Goal: Transaction & Acquisition: Purchase product/service

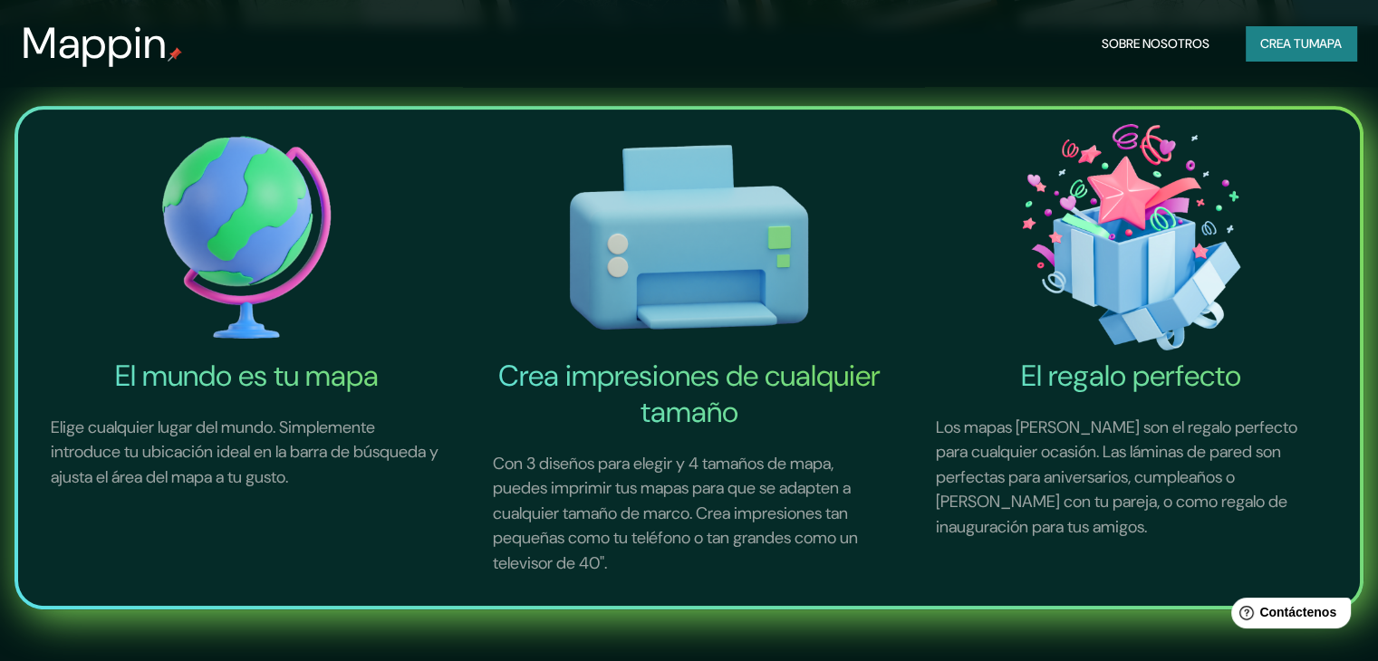
scroll to position [634, 0]
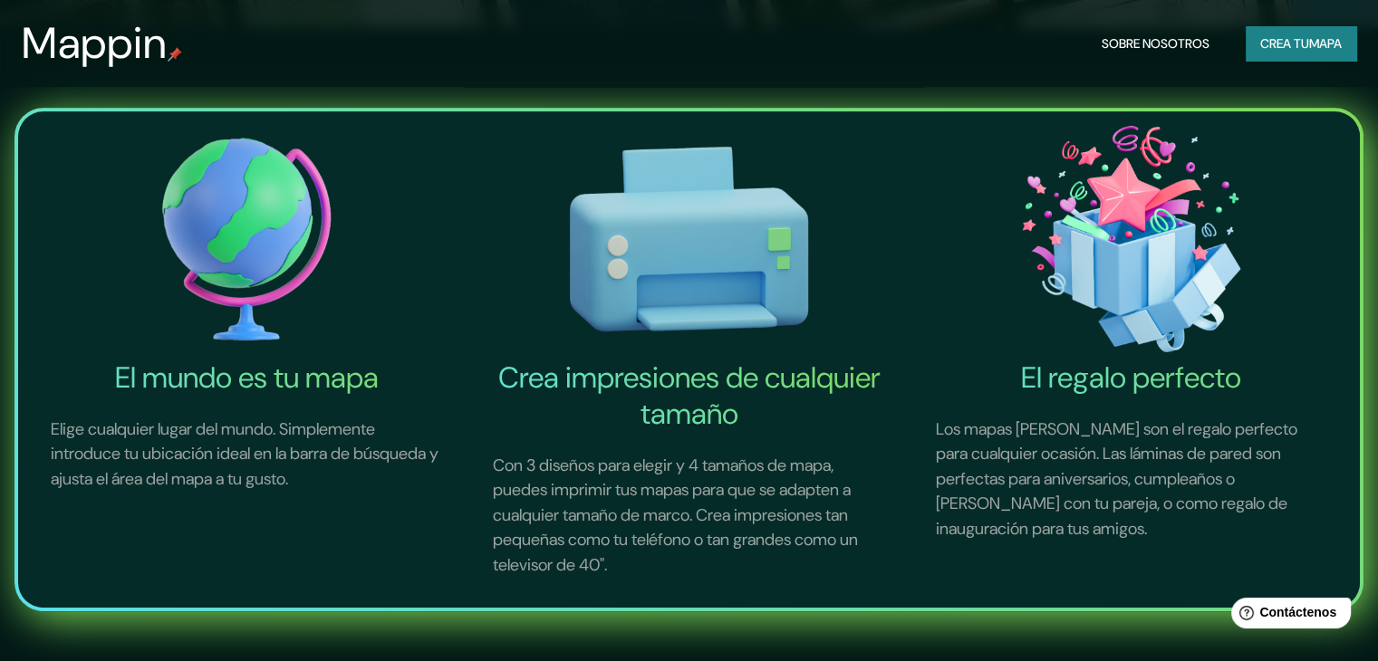
click at [239, 228] on img at bounding box center [246, 239] width 435 height 241
drag, startPoint x: 270, startPoint y: 362, endPoint x: 272, endPoint y: 345, distance: 16.4
click at [271, 361] on font "El mundo es tu mapa" at bounding box center [247, 378] width 264 height 38
click at [261, 207] on img at bounding box center [246, 239] width 435 height 241
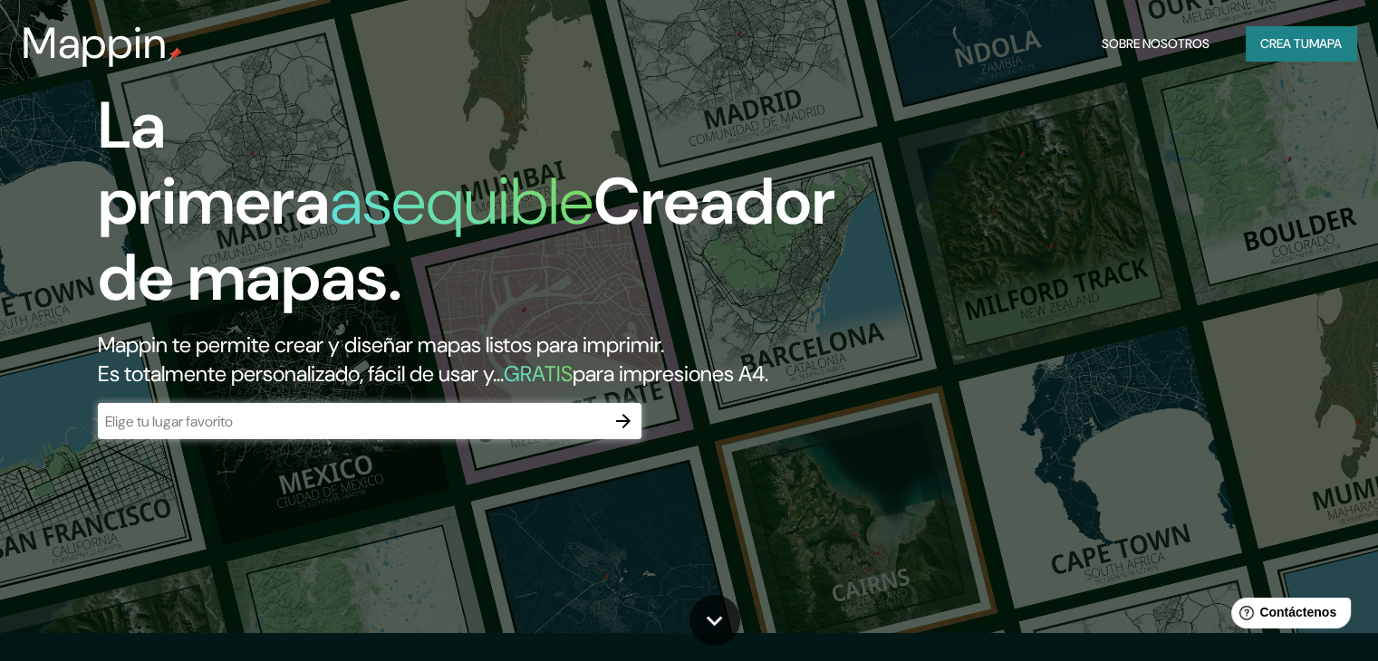
scroll to position [0, 0]
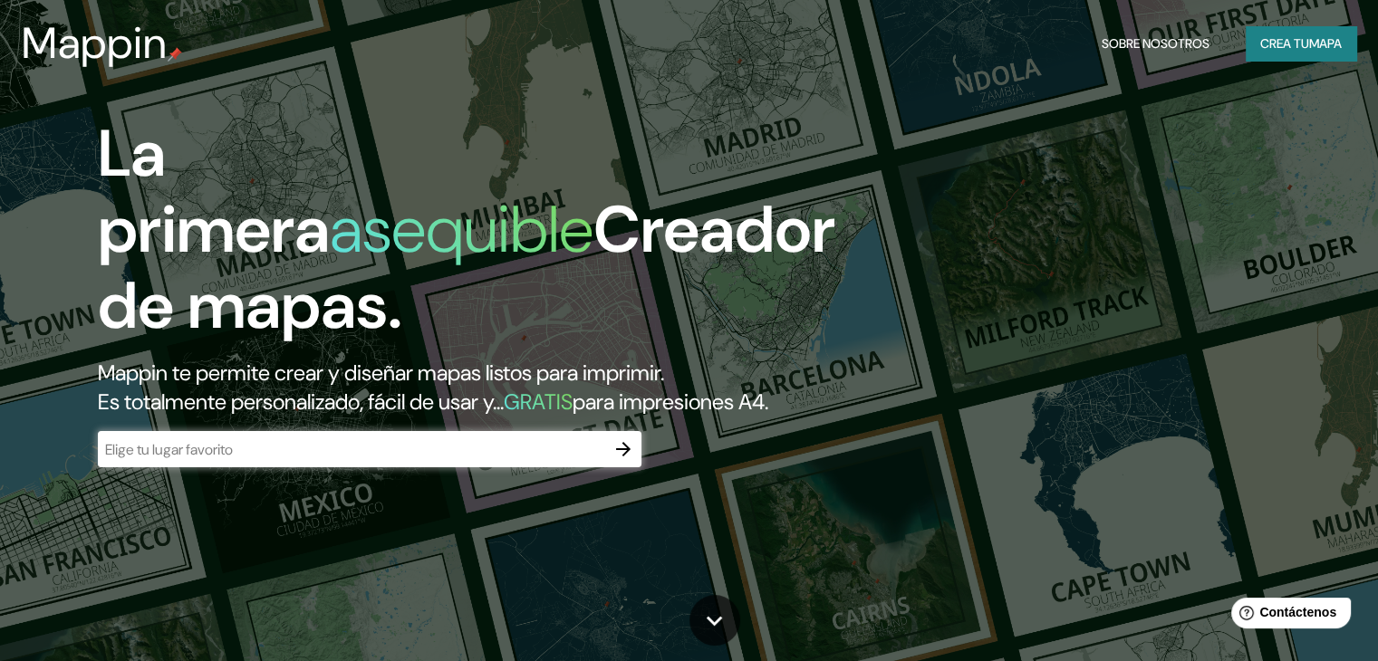
click at [632, 460] on icon "button" at bounding box center [623, 450] width 22 height 22
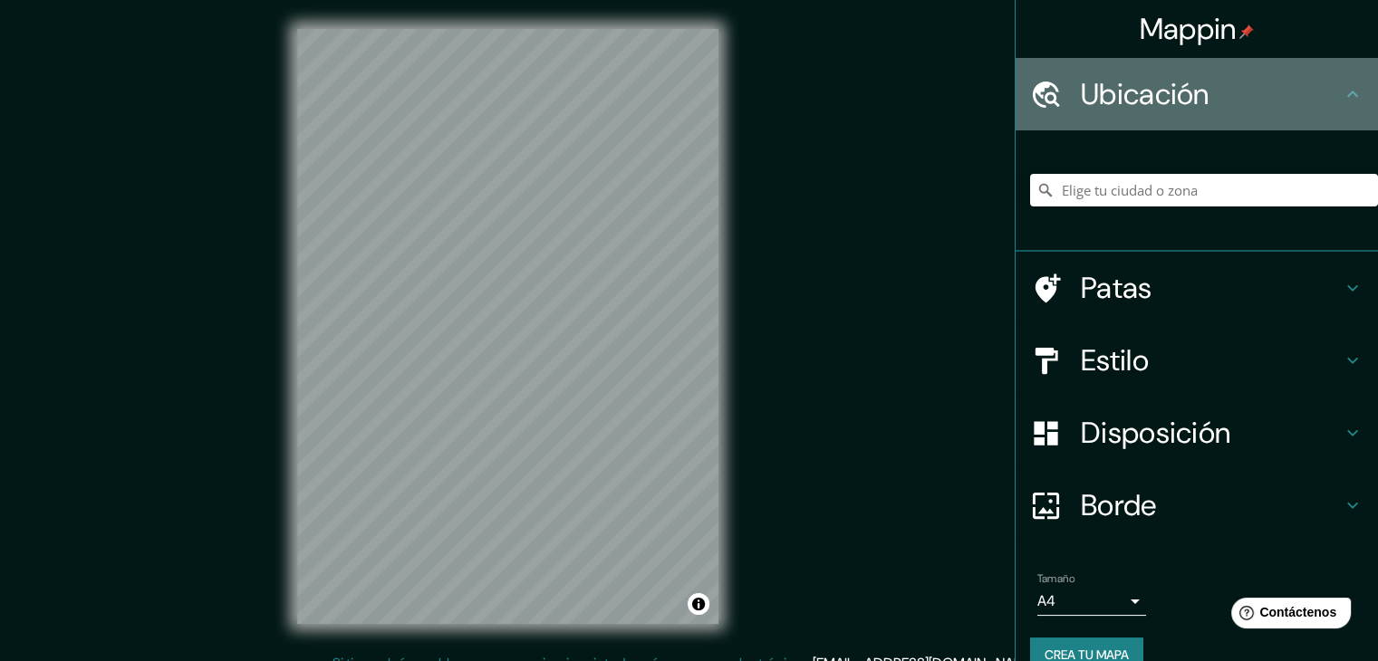
click at [1298, 88] on h4 "Ubicación" at bounding box center [1211, 94] width 261 height 36
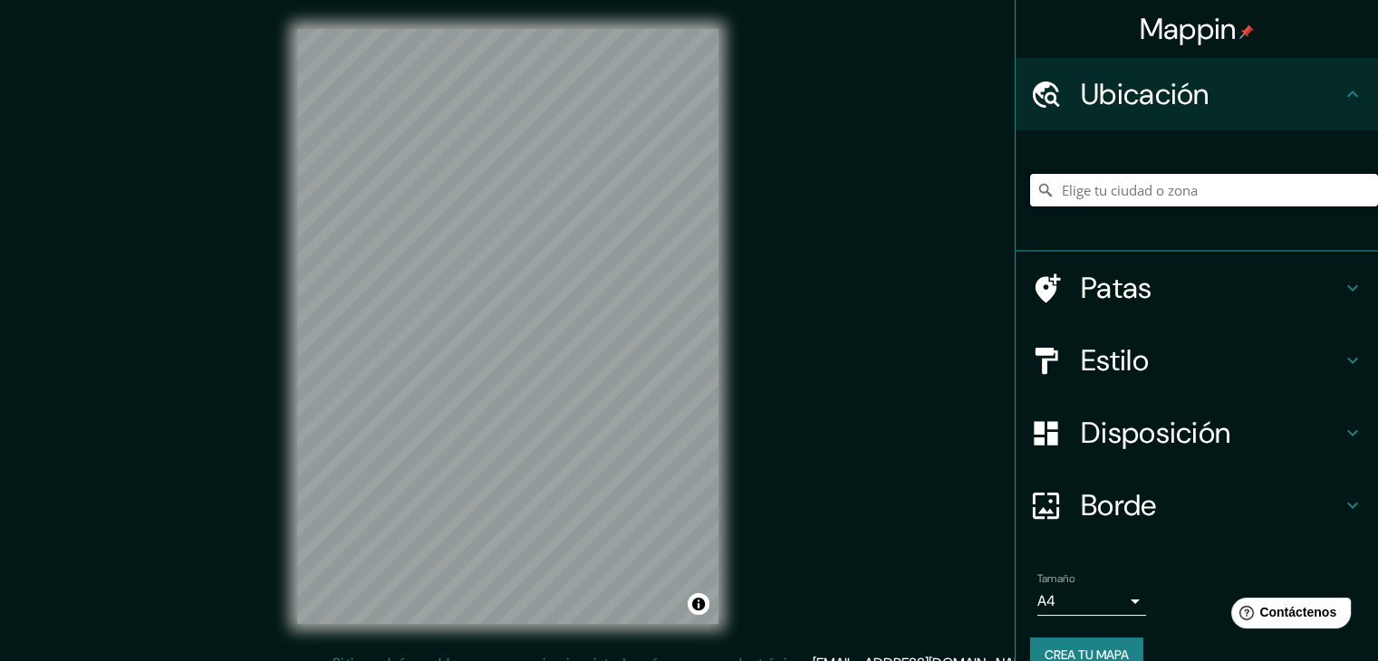
click at [1220, 187] on input "Elige tu ciudad o zona" at bounding box center [1204, 190] width 348 height 33
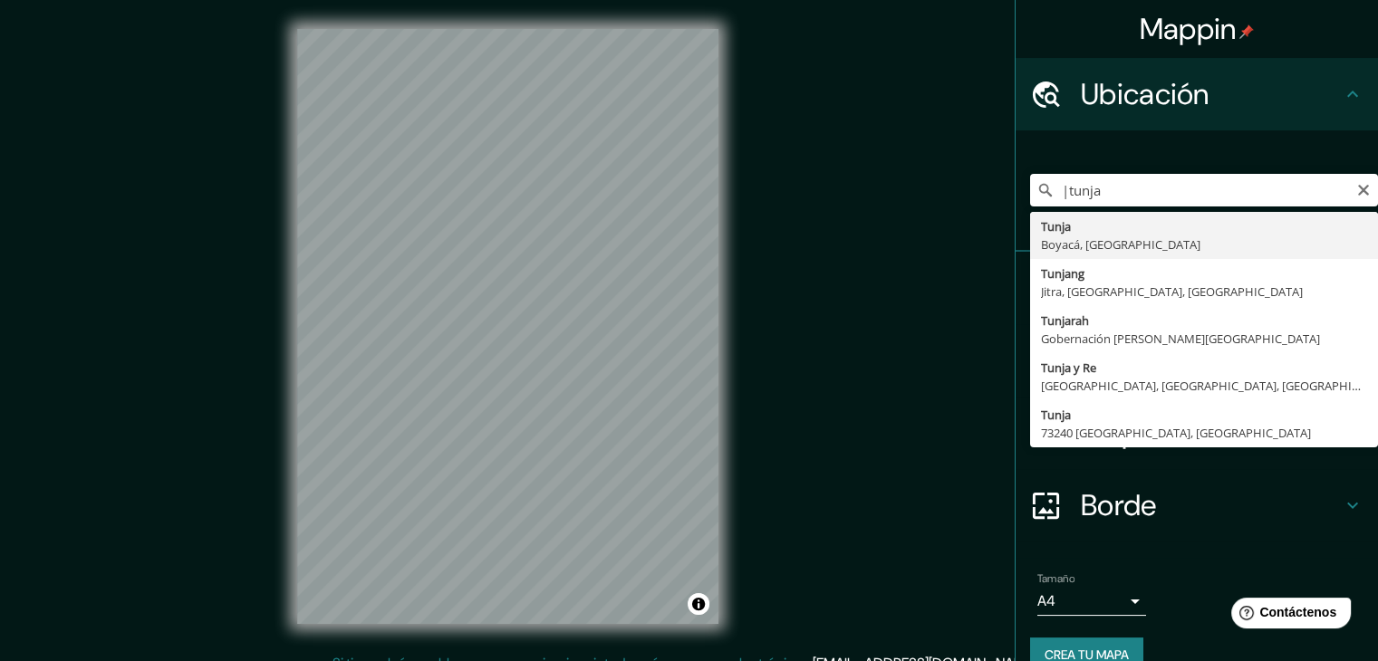
type input "Tunja, Boyacá, [GEOGRAPHIC_DATA]"
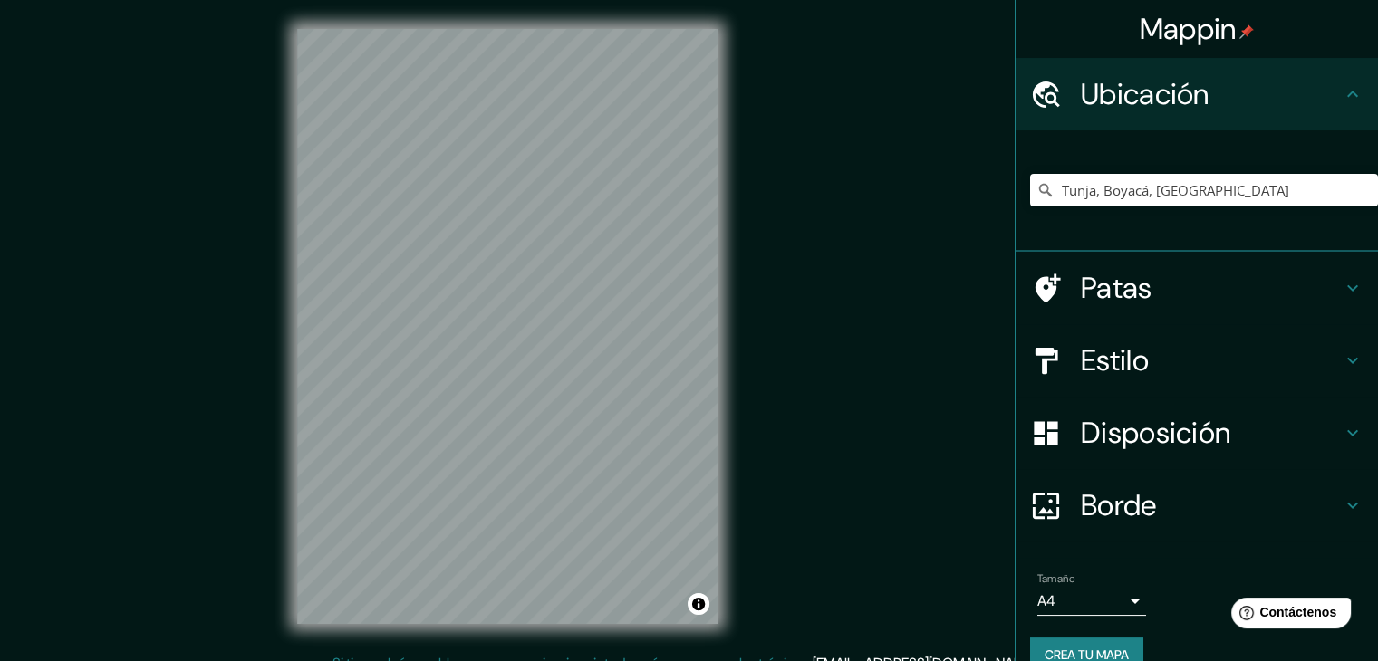
click at [1330, 348] on div "Estilo" at bounding box center [1197, 360] width 362 height 72
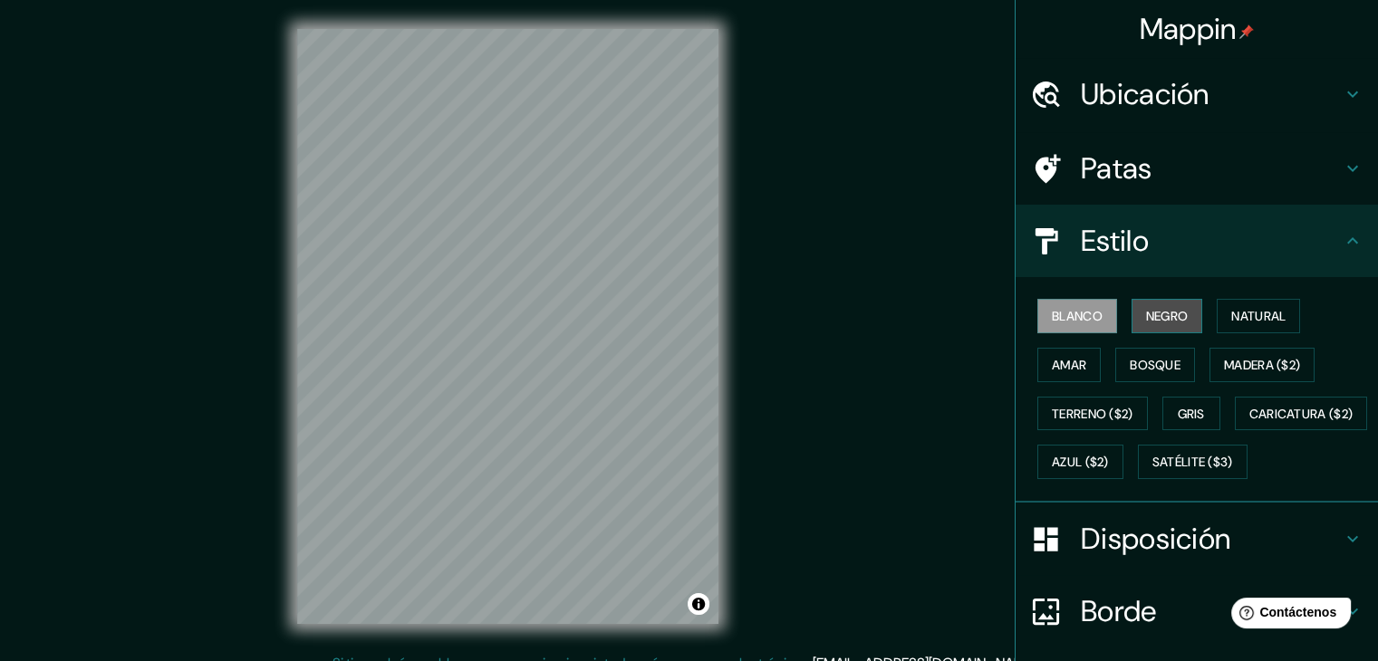
click at [1156, 320] on font "Negro" at bounding box center [1167, 316] width 43 height 16
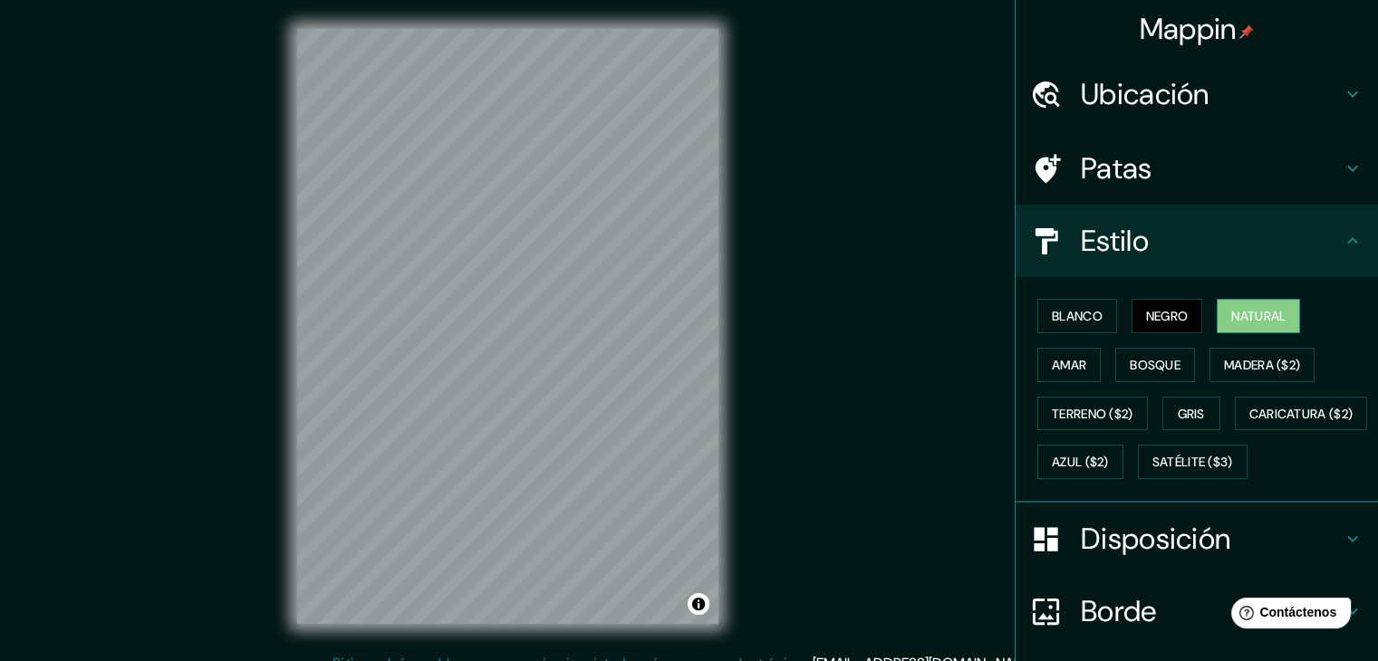
click at [1231, 313] on font "Natural" at bounding box center [1258, 316] width 54 height 16
click at [1056, 357] on font "Amar" at bounding box center [1069, 365] width 34 height 16
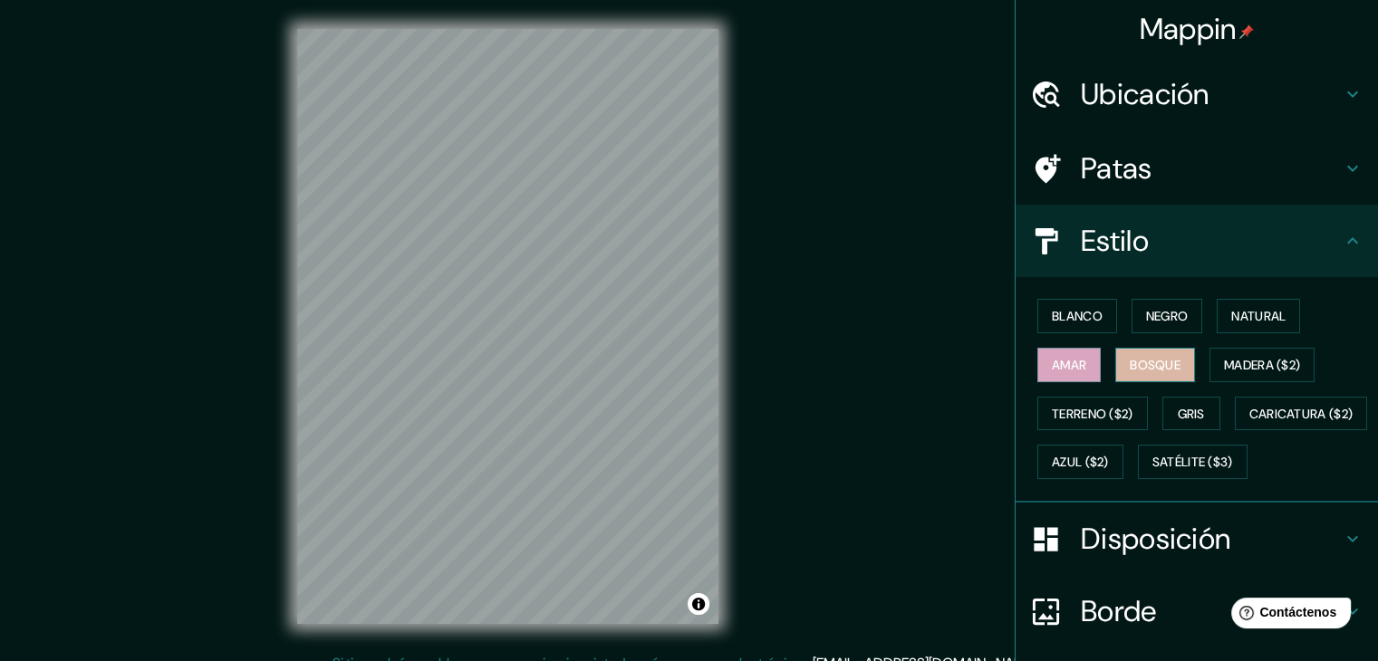
click at [1133, 363] on font "Bosque" at bounding box center [1155, 365] width 51 height 16
click at [1210, 362] on button "Madera ($2)" at bounding box center [1262, 365] width 105 height 34
